Goal: Transaction & Acquisition: Subscribe to service/newsletter

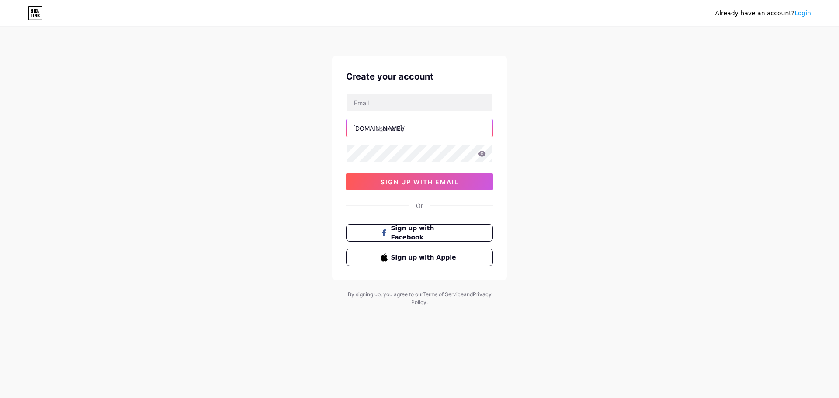
click at [416, 123] on input "text" at bounding box center [419, 127] width 146 height 17
click at [421, 106] on input "text" at bounding box center [419, 102] width 146 height 17
click at [442, 101] on input "text" at bounding box center [419, 102] width 146 height 17
type input "[EMAIL_ADDRESS][DOMAIN_NAME]"
click at [437, 129] on input "text" at bounding box center [419, 127] width 146 height 17
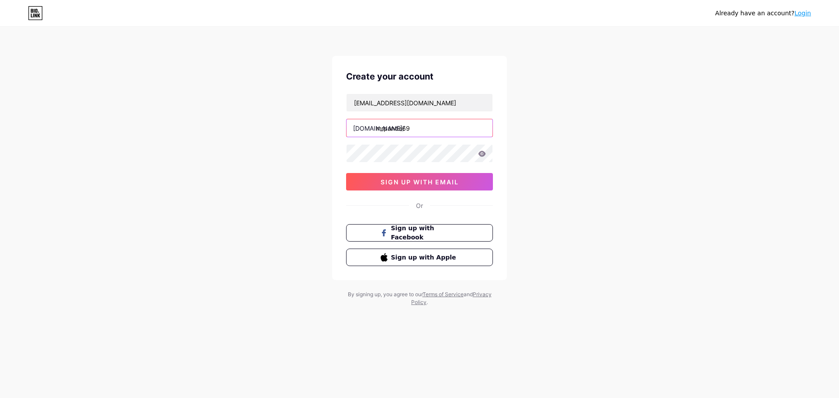
type input "mrpanda69"
click at [455, 179] on span "sign up with email" at bounding box center [419, 181] width 78 height 7
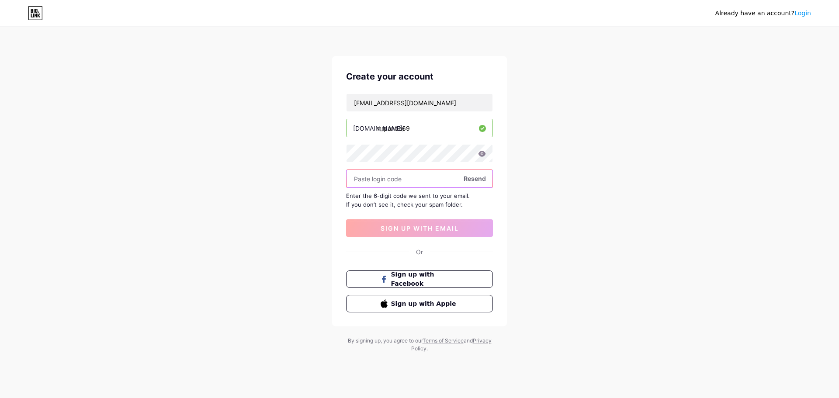
click at [450, 177] on input "text" at bounding box center [419, 178] width 146 height 17
click at [472, 178] on span "Resend" at bounding box center [474, 178] width 22 height 9
